Goal: Check status: Check status

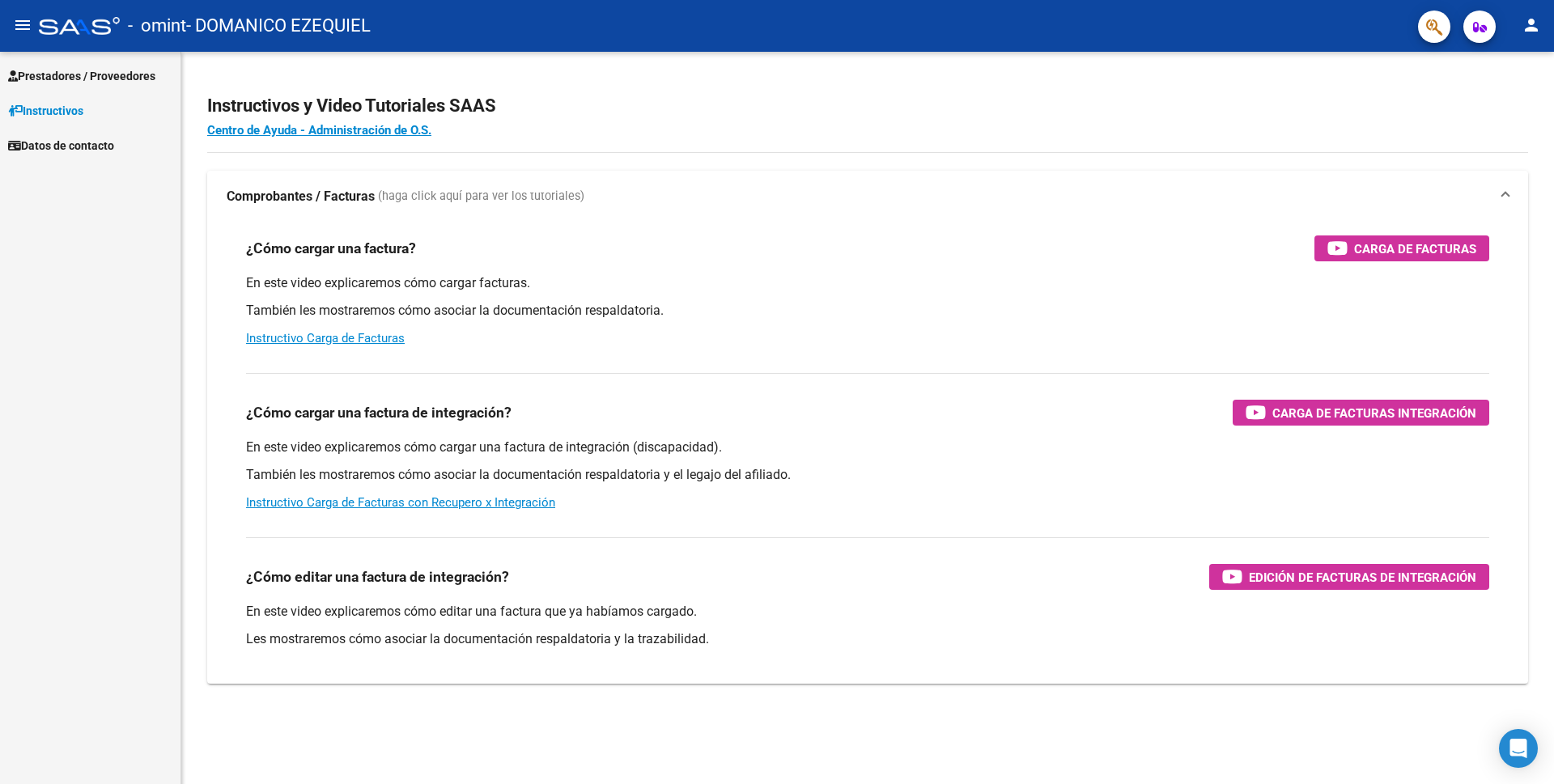
click at [103, 77] on span "Prestadores / Proveedores" at bounding box center [82, 76] width 147 height 18
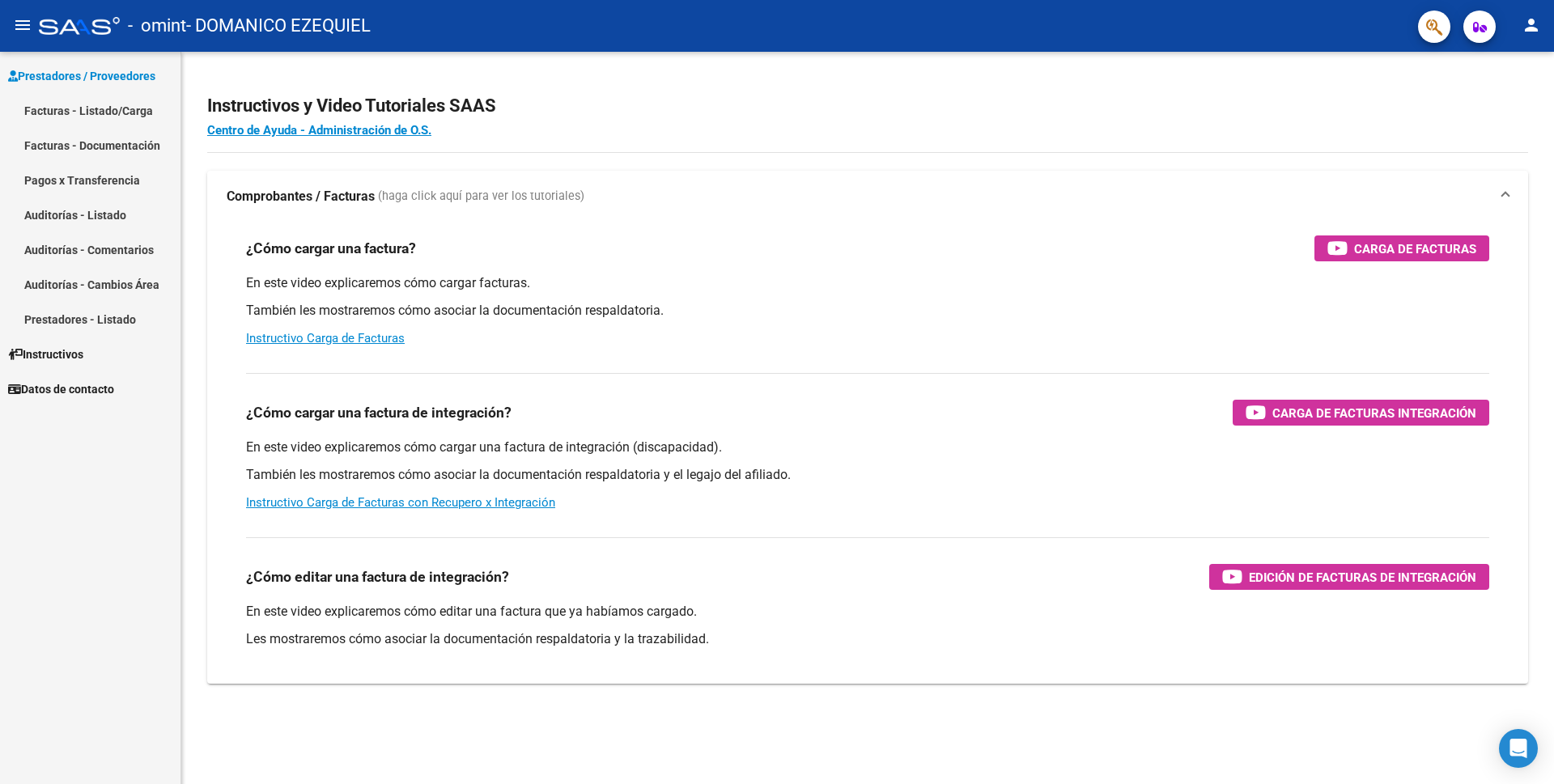
click at [103, 109] on link "Facturas - Listado/Carga" at bounding box center [90, 110] width 181 height 35
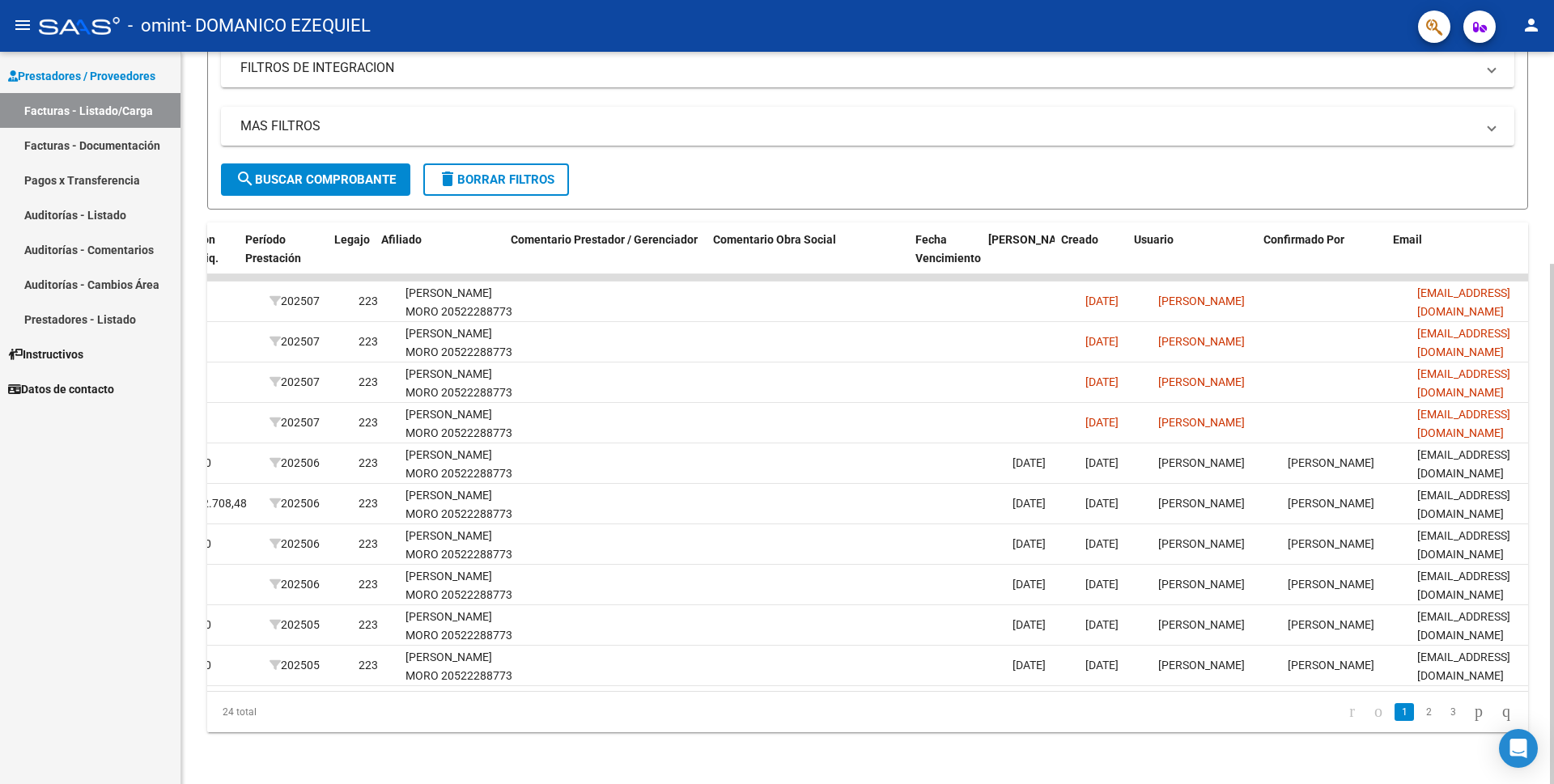
scroll to position [0, 2092]
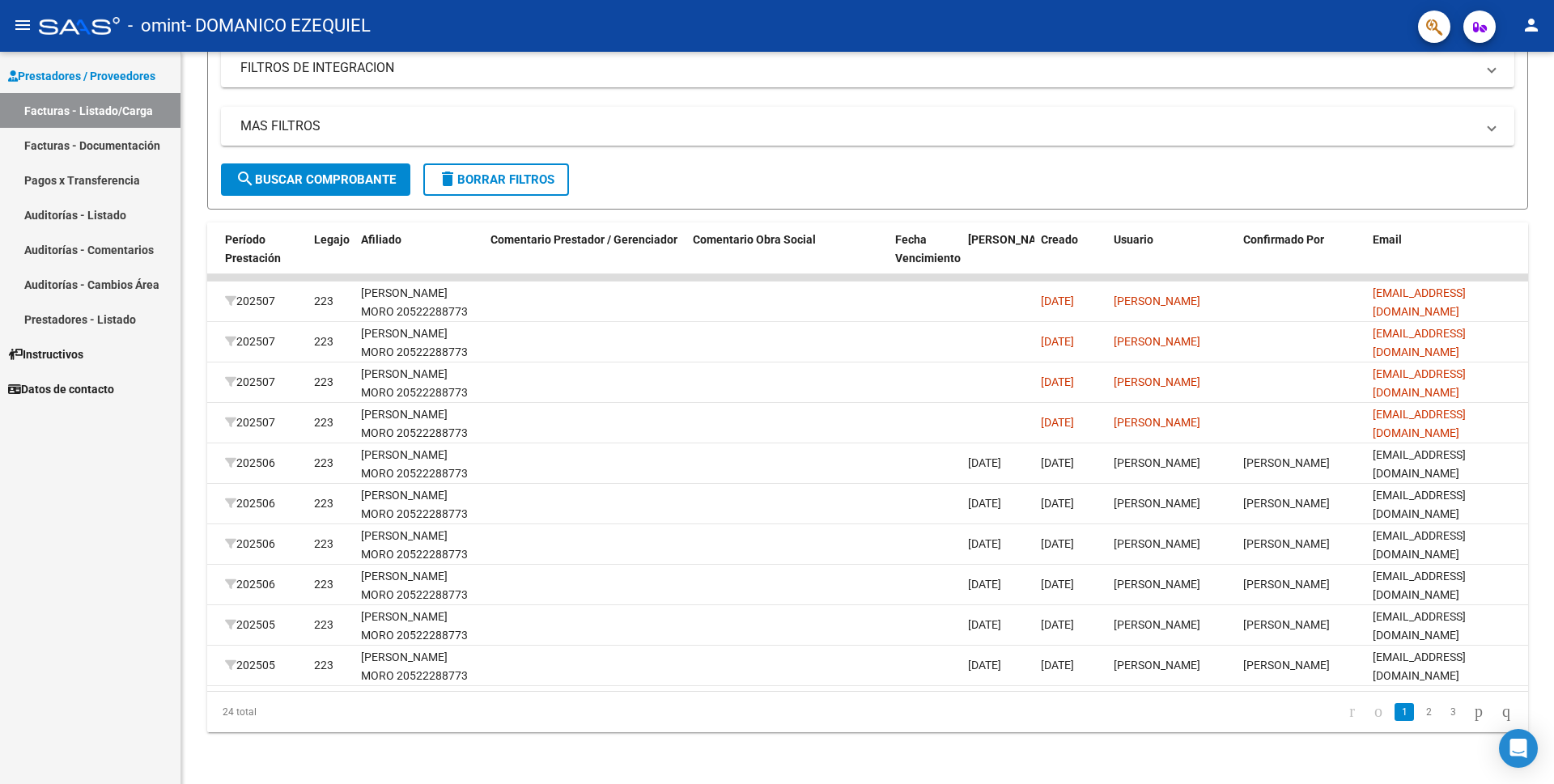
click at [62, 135] on link "Facturas - Documentación" at bounding box center [90, 145] width 181 height 35
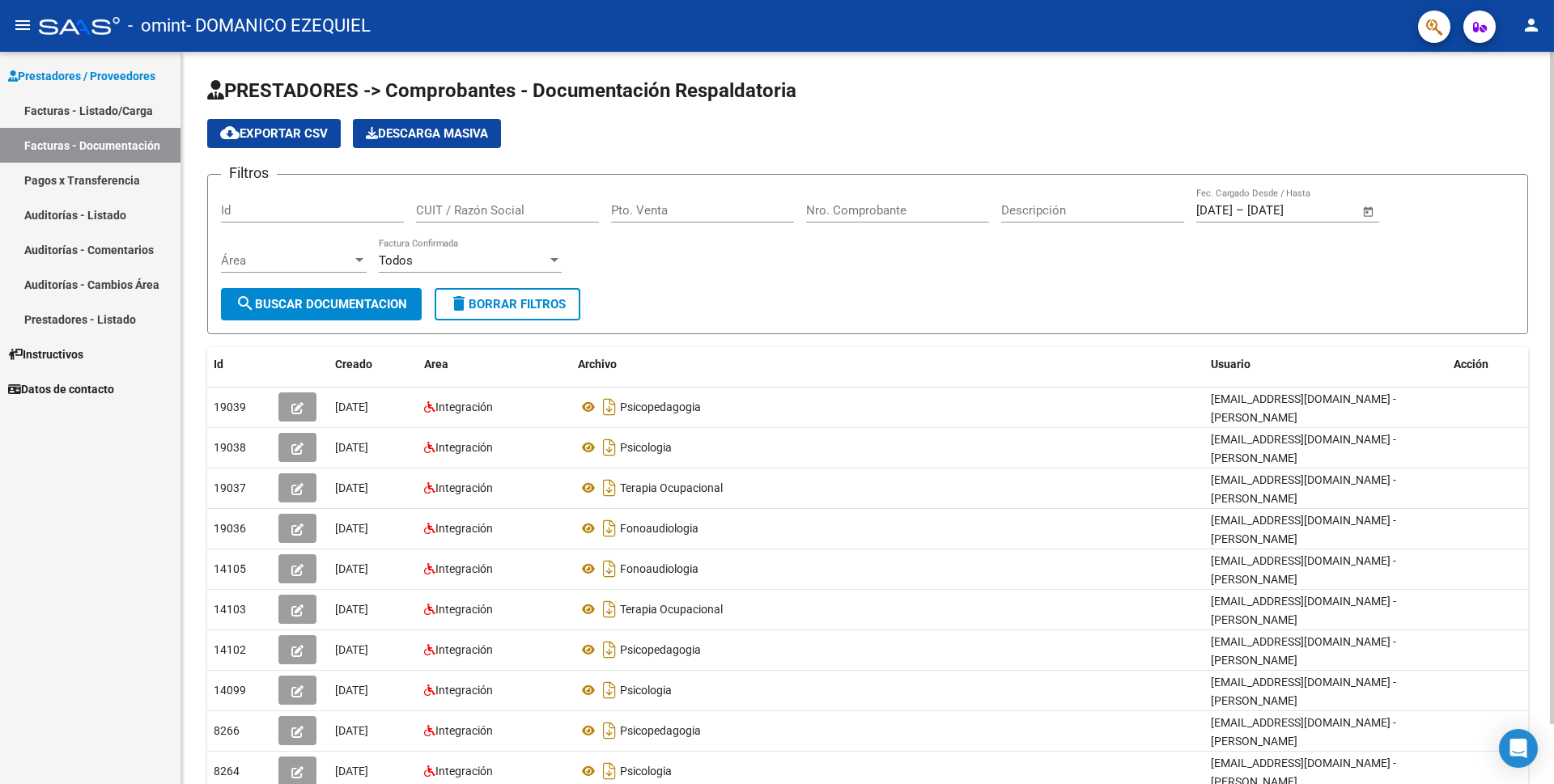
scroll to position [66, 0]
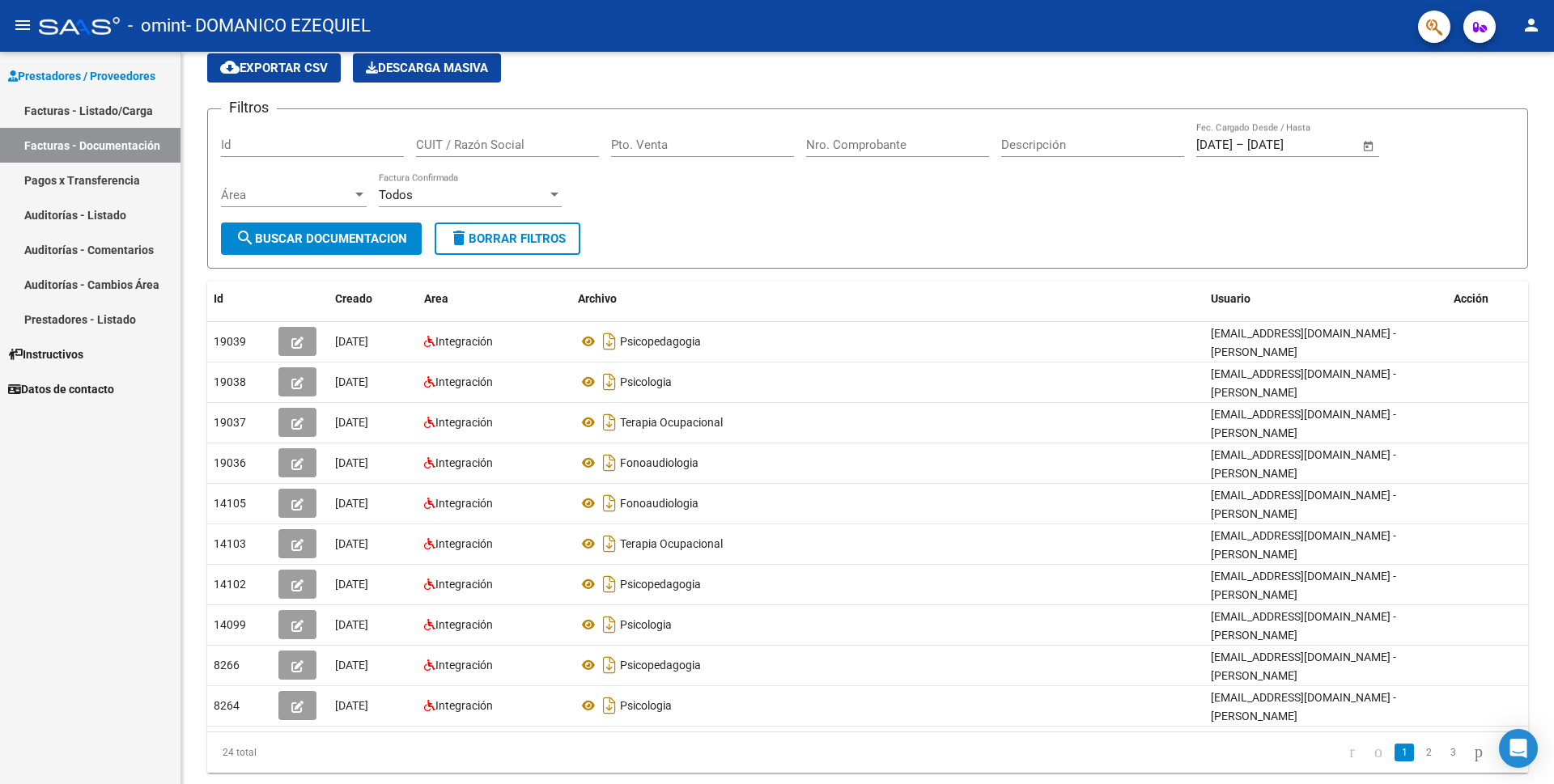
click at [92, 181] on link "Pagos x Transferencia" at bounding box center [90, 180] width 181 height 35
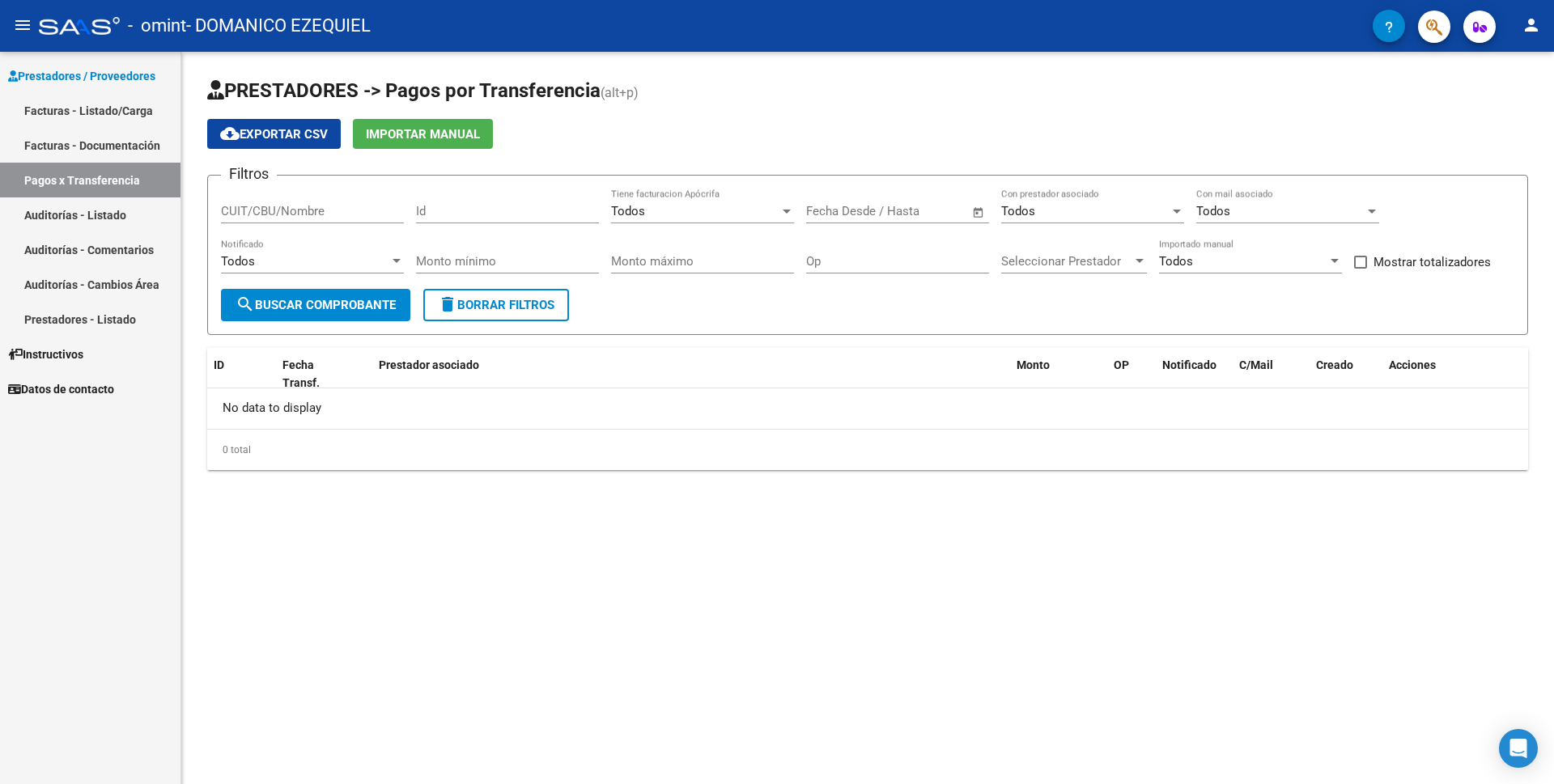
click at [258, 215] on input "CUIT/CBU/Nombre" at bounding box center [313, 211] width 183 height 14
type input "20397351867"
click at [436, 210] on input "Id" at bounding box center [508, 211] width 183 height 14
type input "14105"
click at [696, 216] on div "Todos" at bounding box center [694, 211] width 168 height 14
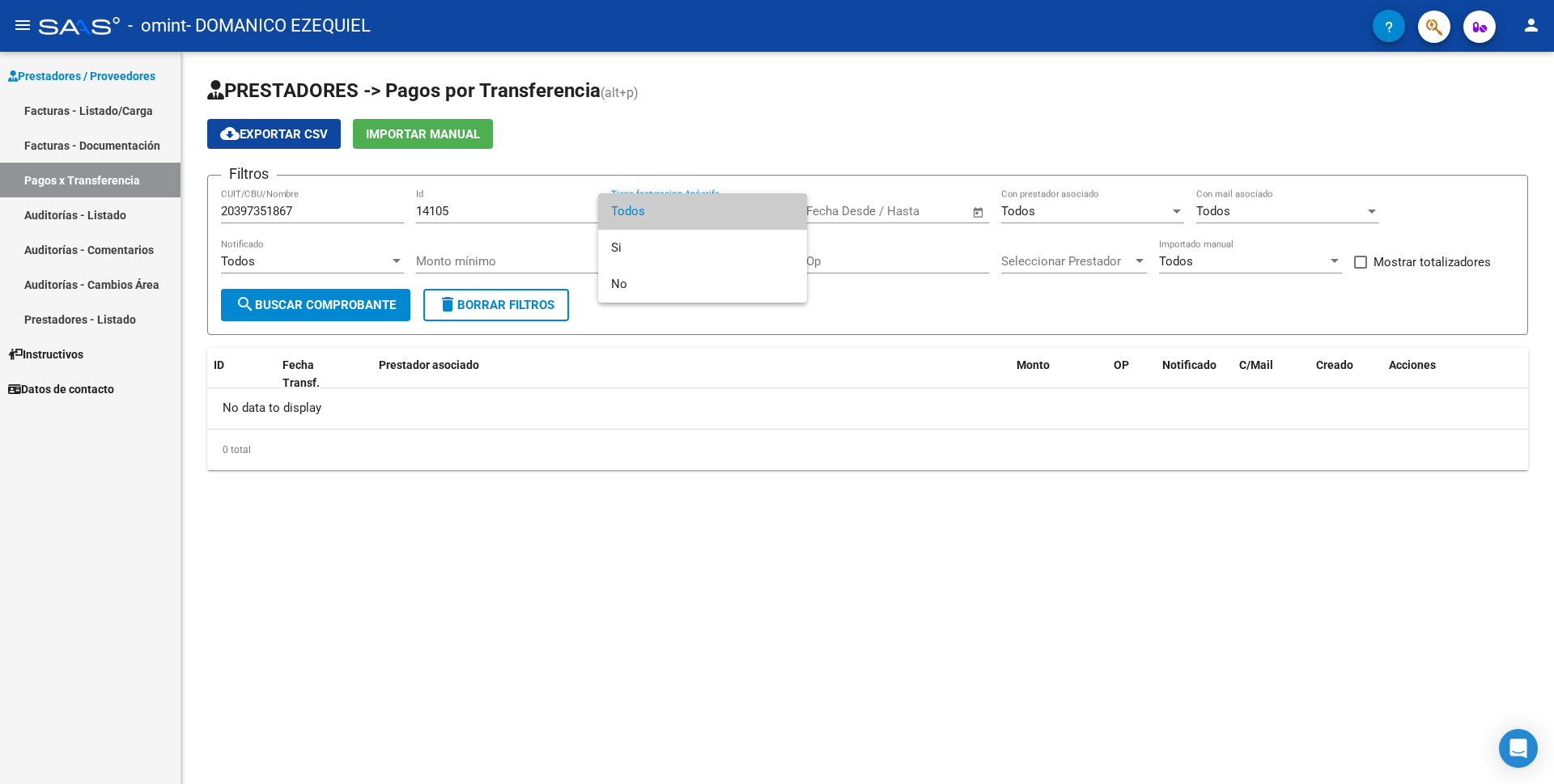
click at [696, 215] on span "Todos" at bounding box center [702, 211] width 183 height 37
click at [1046, 261] on span "Seleccionar Prestador" at bounding box center [1067, 261] width 131 height 14
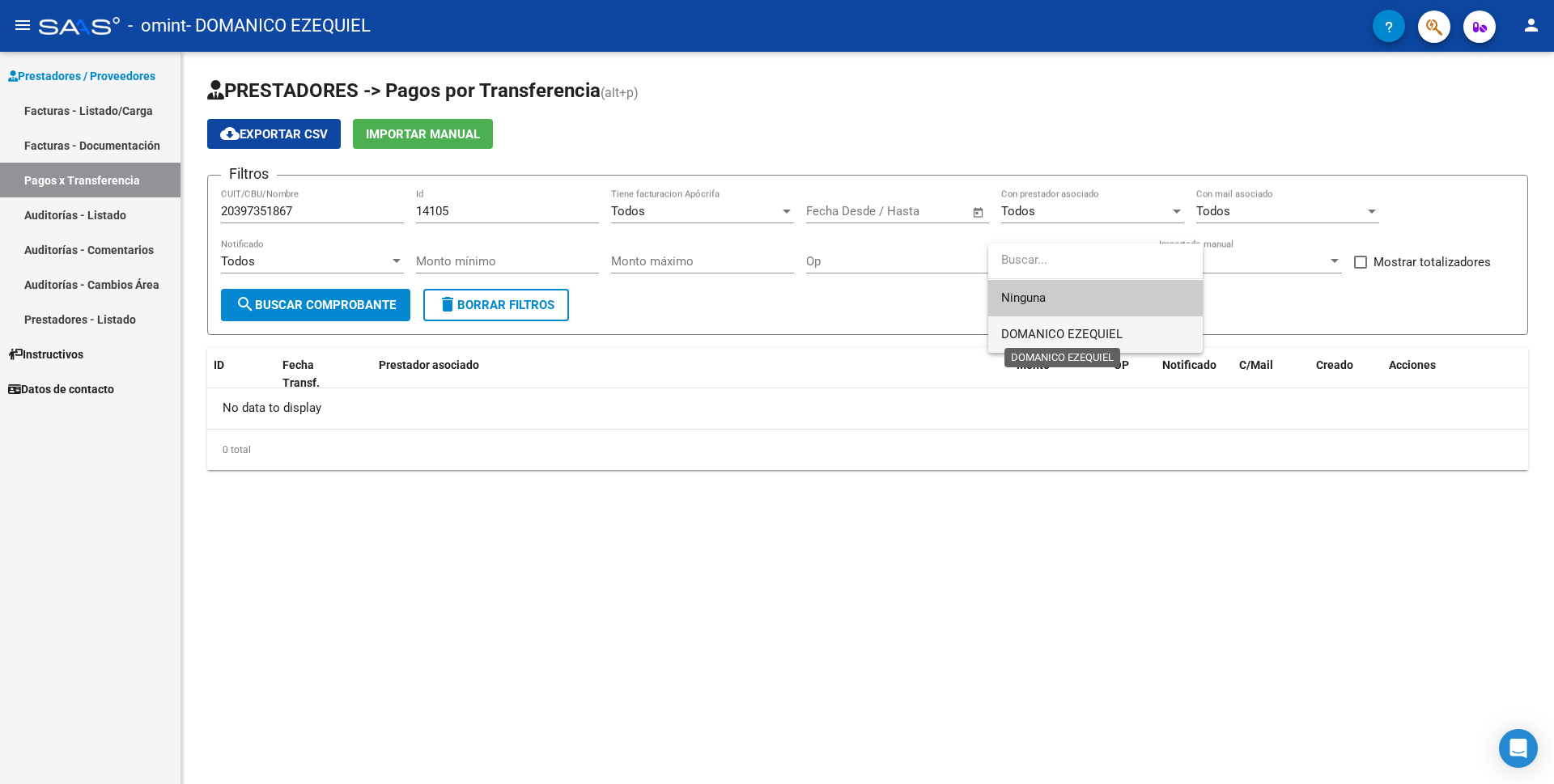
click at [1057, 333] on span "DOMANICO EZEQUIEL" at bounding box center [1062, 334] width 121 height 14
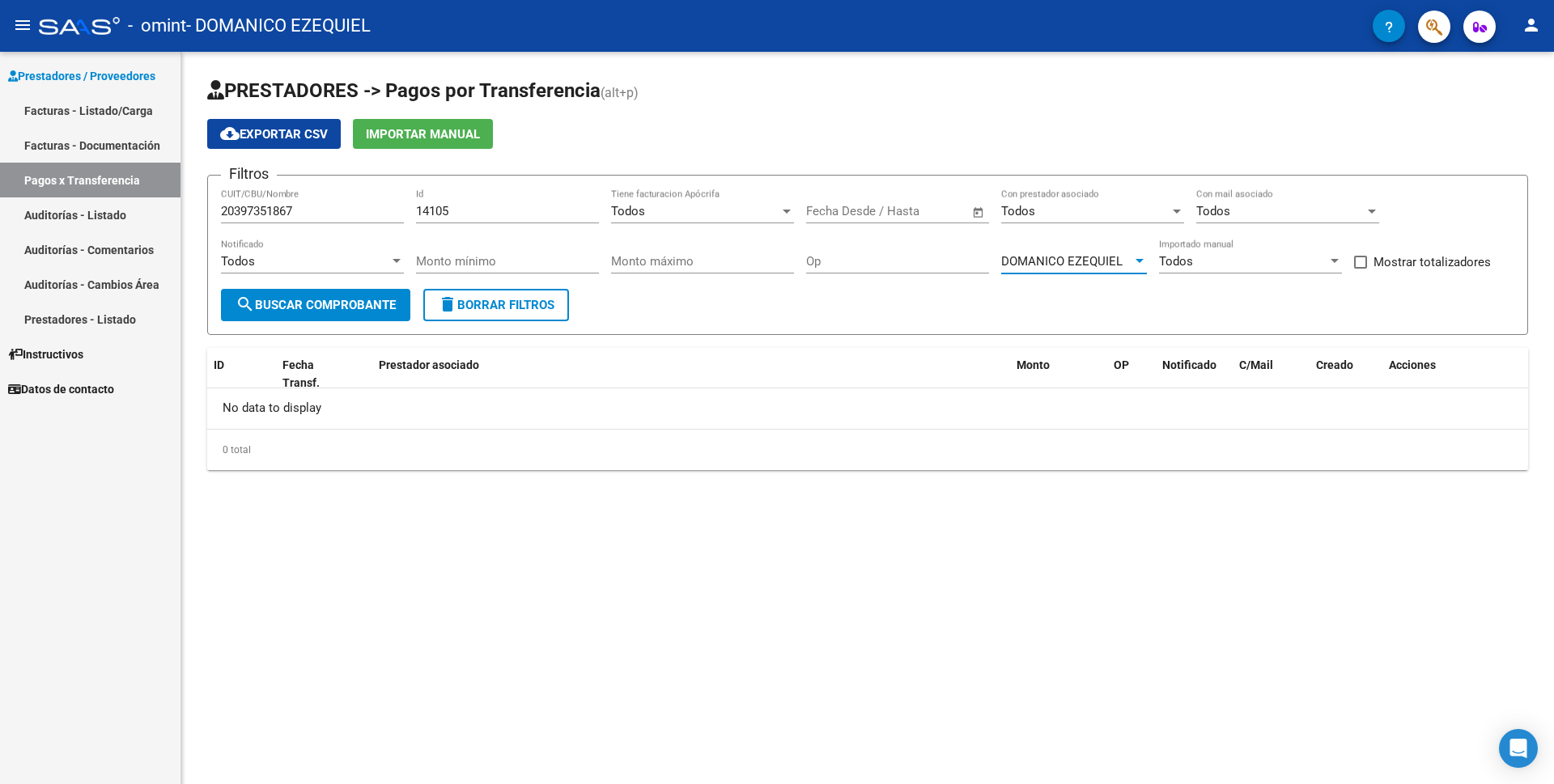
click at [332, 259] on div "Todos" at bounding box center [305, 261] width 168 height 14
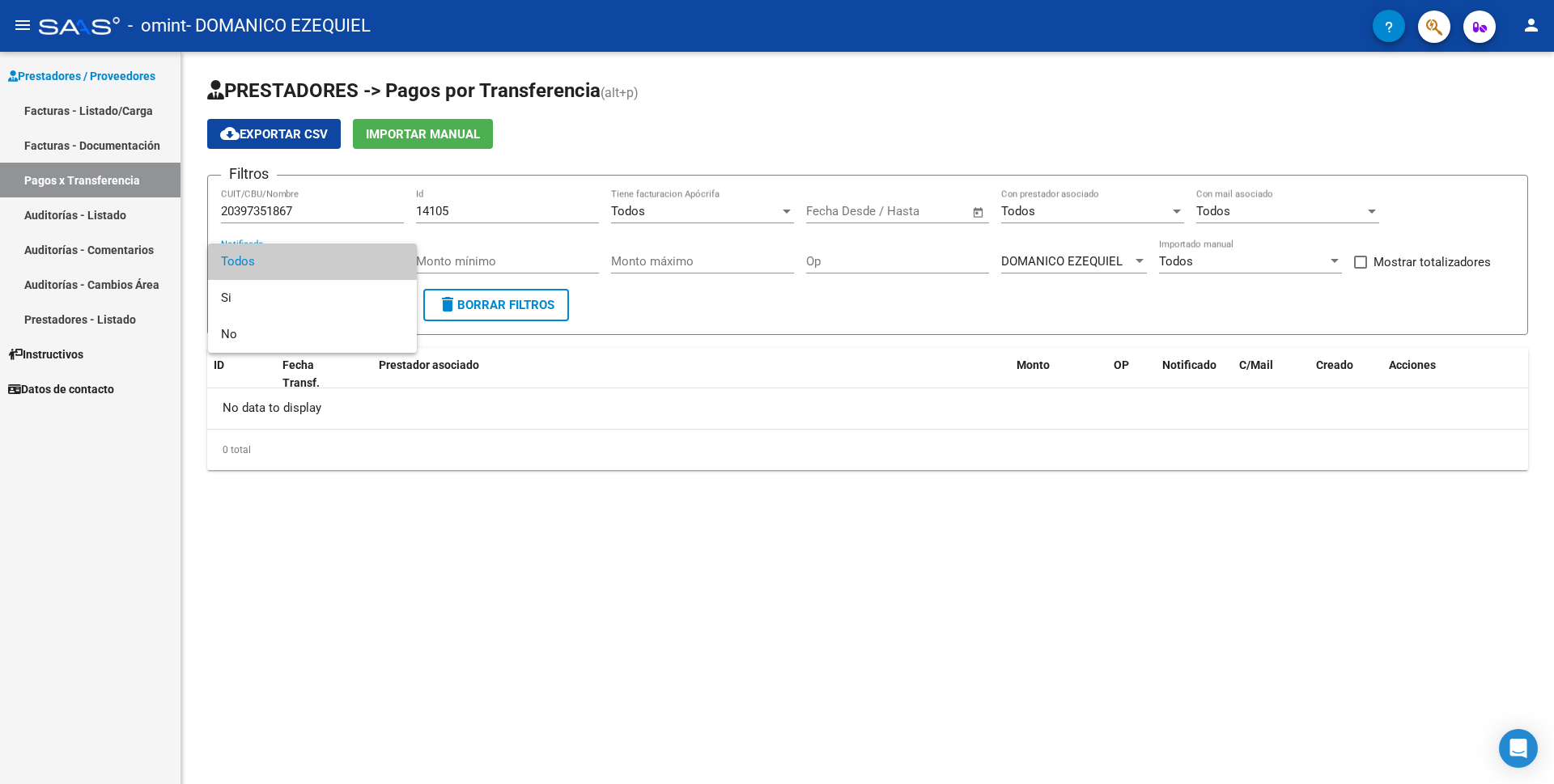
click at [332, 259] on span "Todos" at bounding box center [313, 261] width 183 height 37
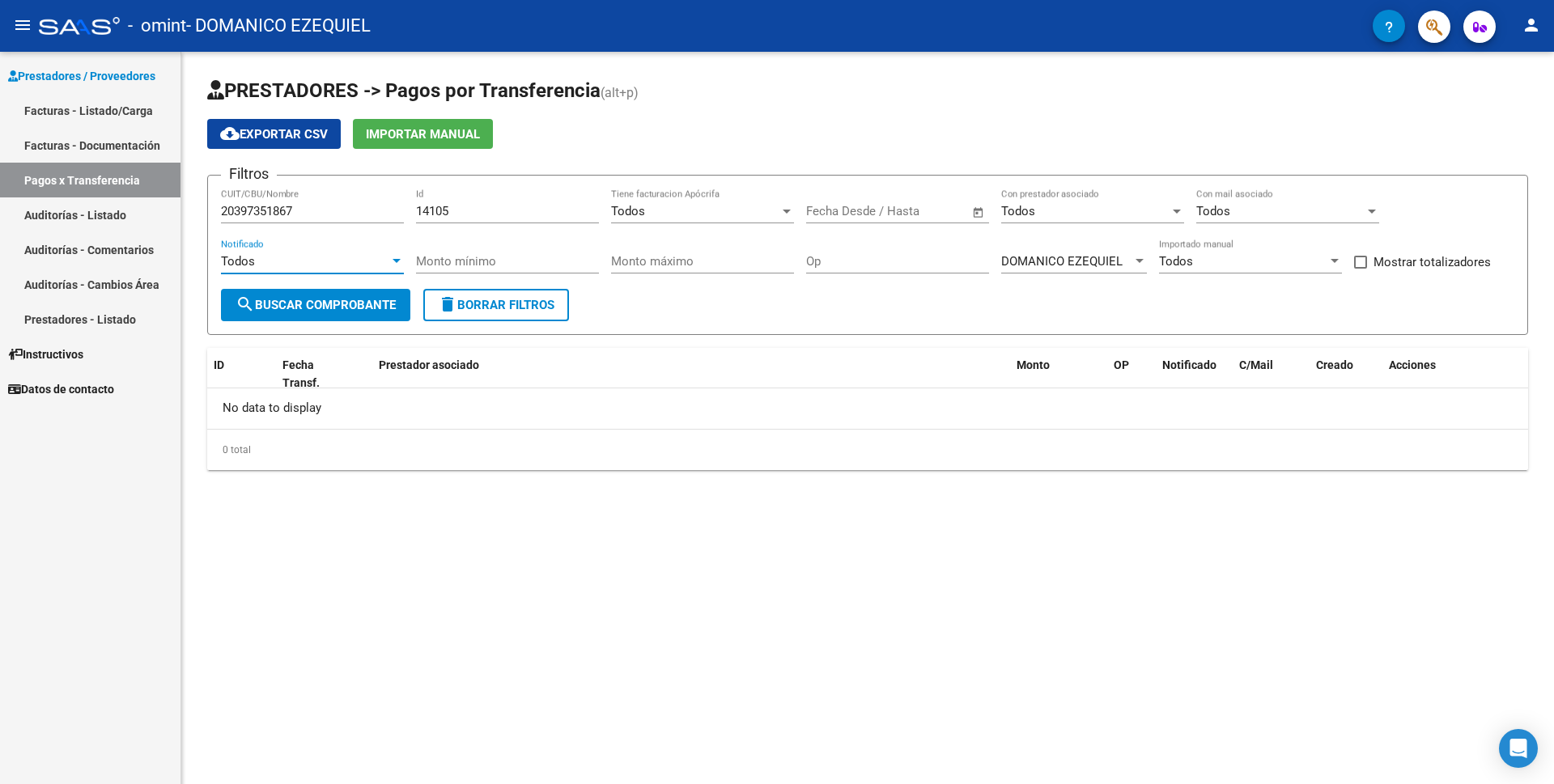
click at [332, 299] on span "search Buscar Comprobante" at bounding box center [315, 305] width 160 height 14
click at [1034, 212] on span "Todos" at bounding box center [1019, 211] width 34 height 14
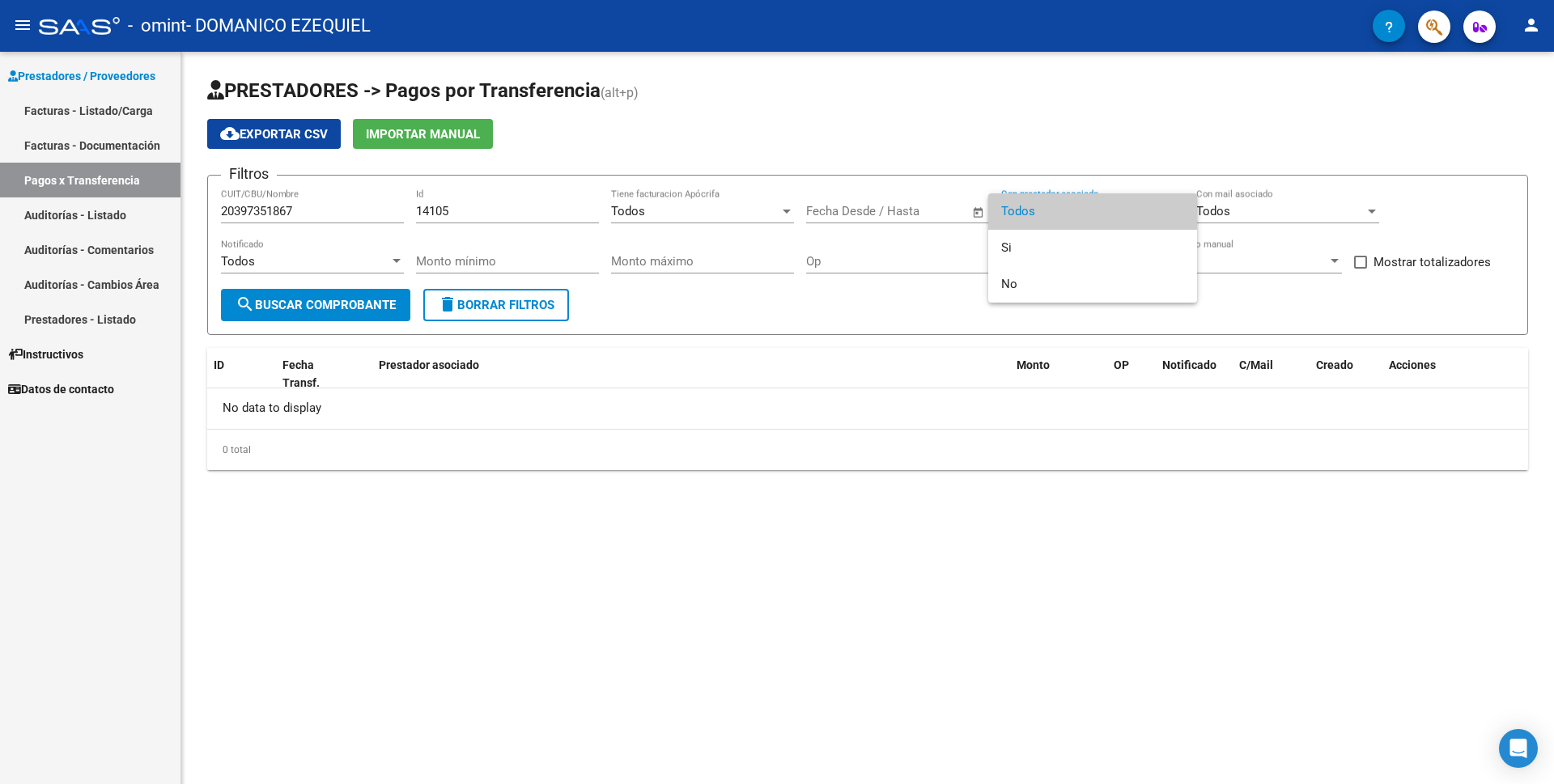
click at [1034, 212] on span "Todos" at bounding box center [1093, 211] width 183 height 37
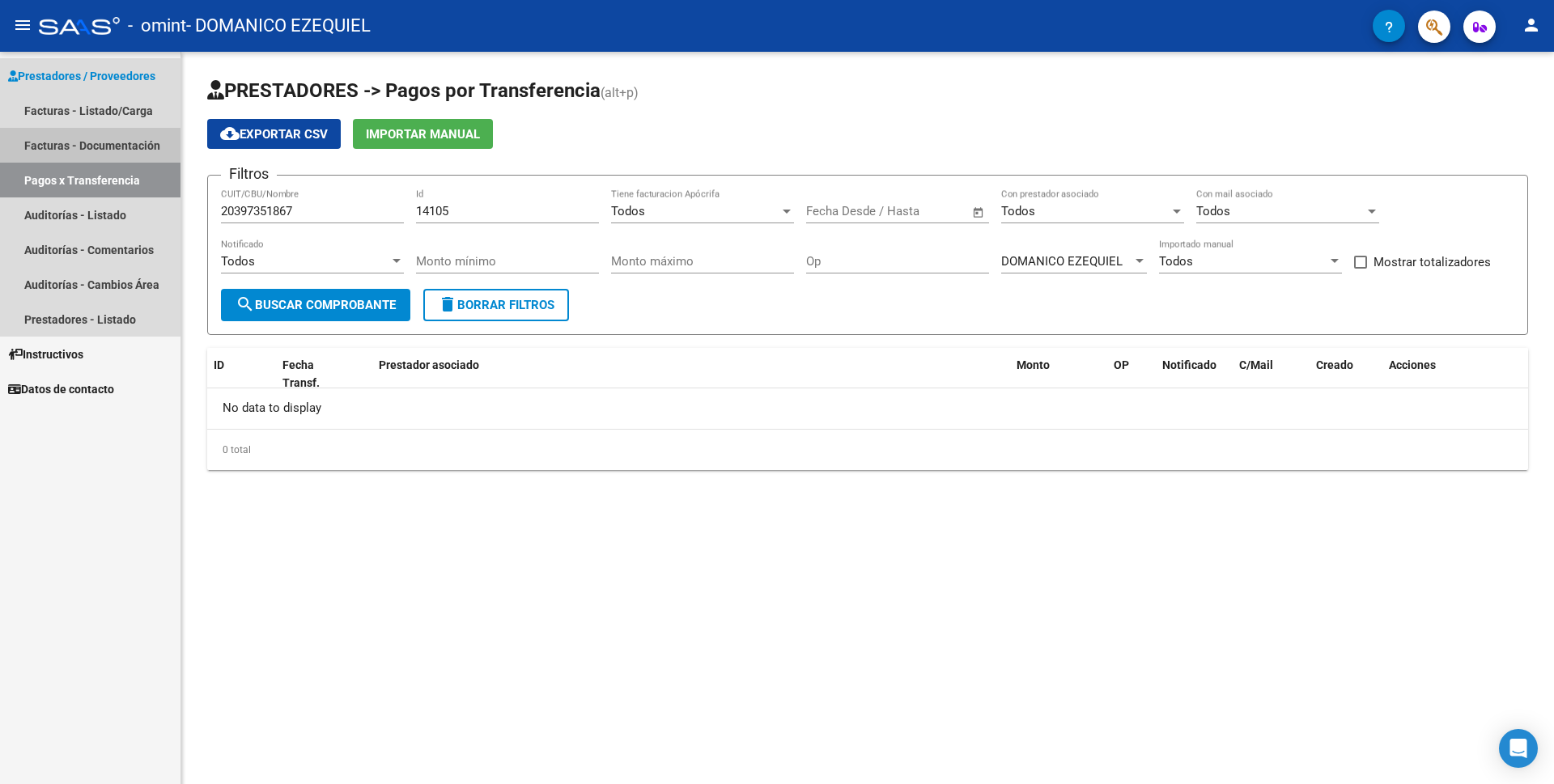
click at [82, 149] on link "Facturas - Documentación" at bounding box center [90, 145] width 181 height 35
